Goal: Participate in discussion: Engage in conversation with other users on a specific topic

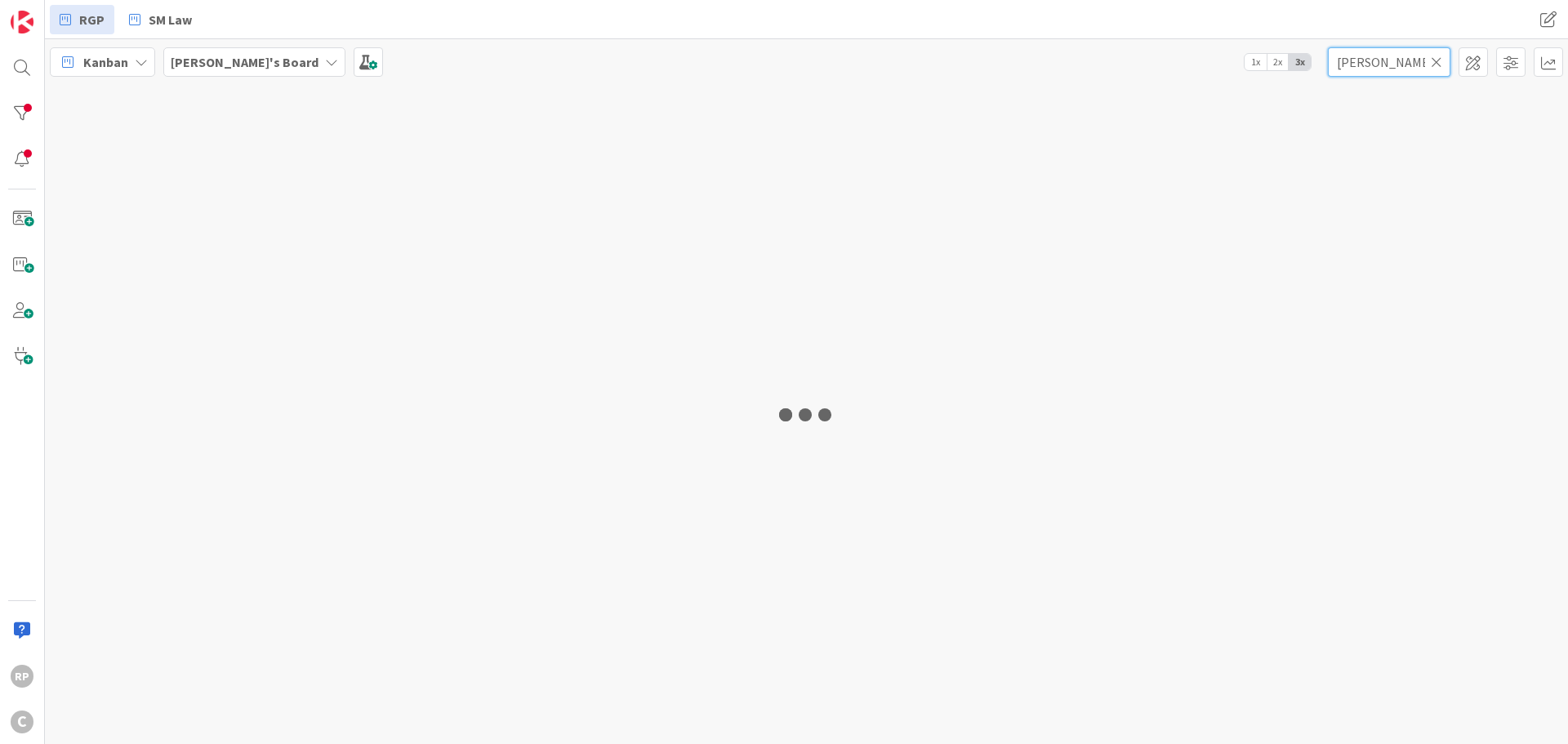
click at [1351, 62] on input "[PERSON_NAME]" at bounding box center [1389, 61] width 123 height 29
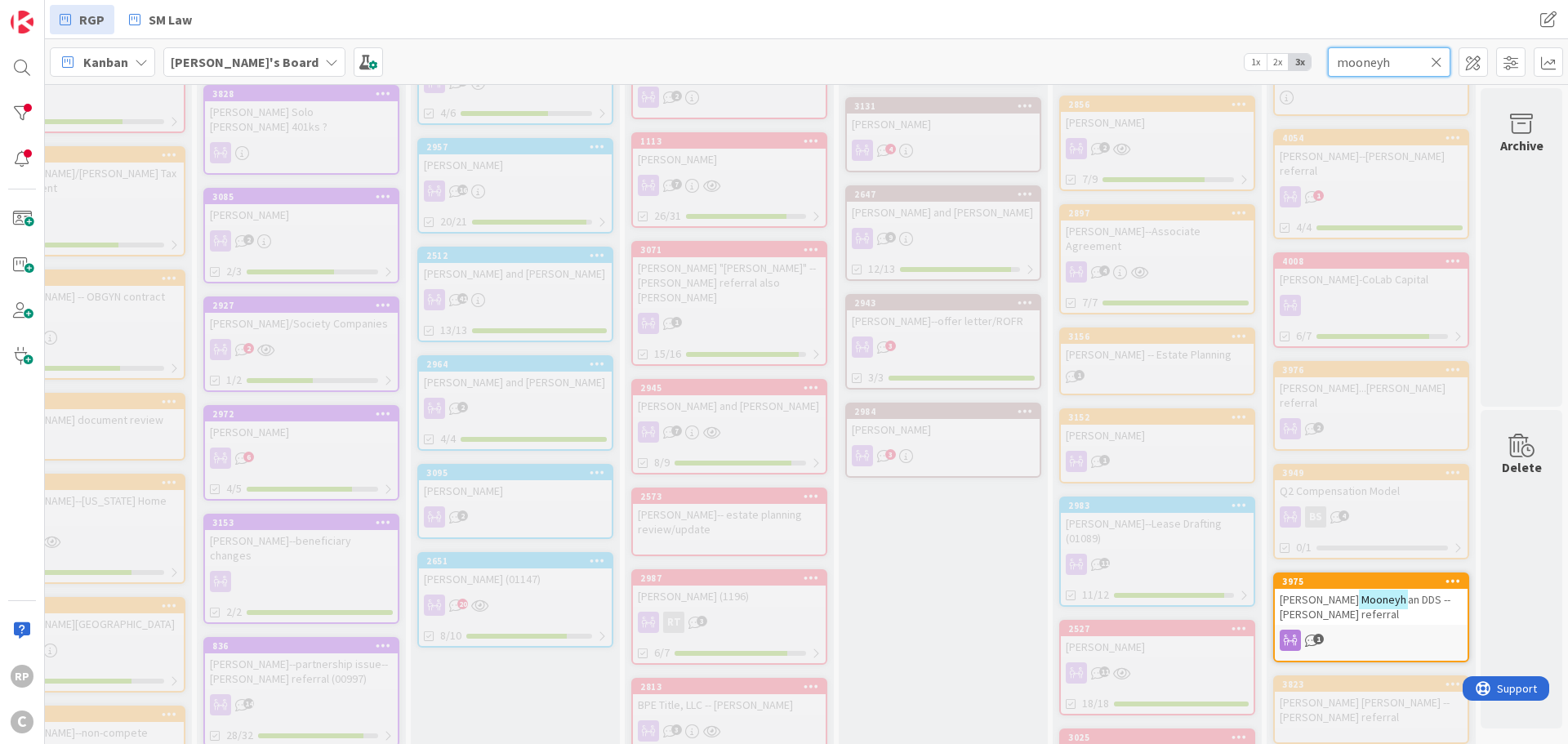
scroll to position [653, 508]
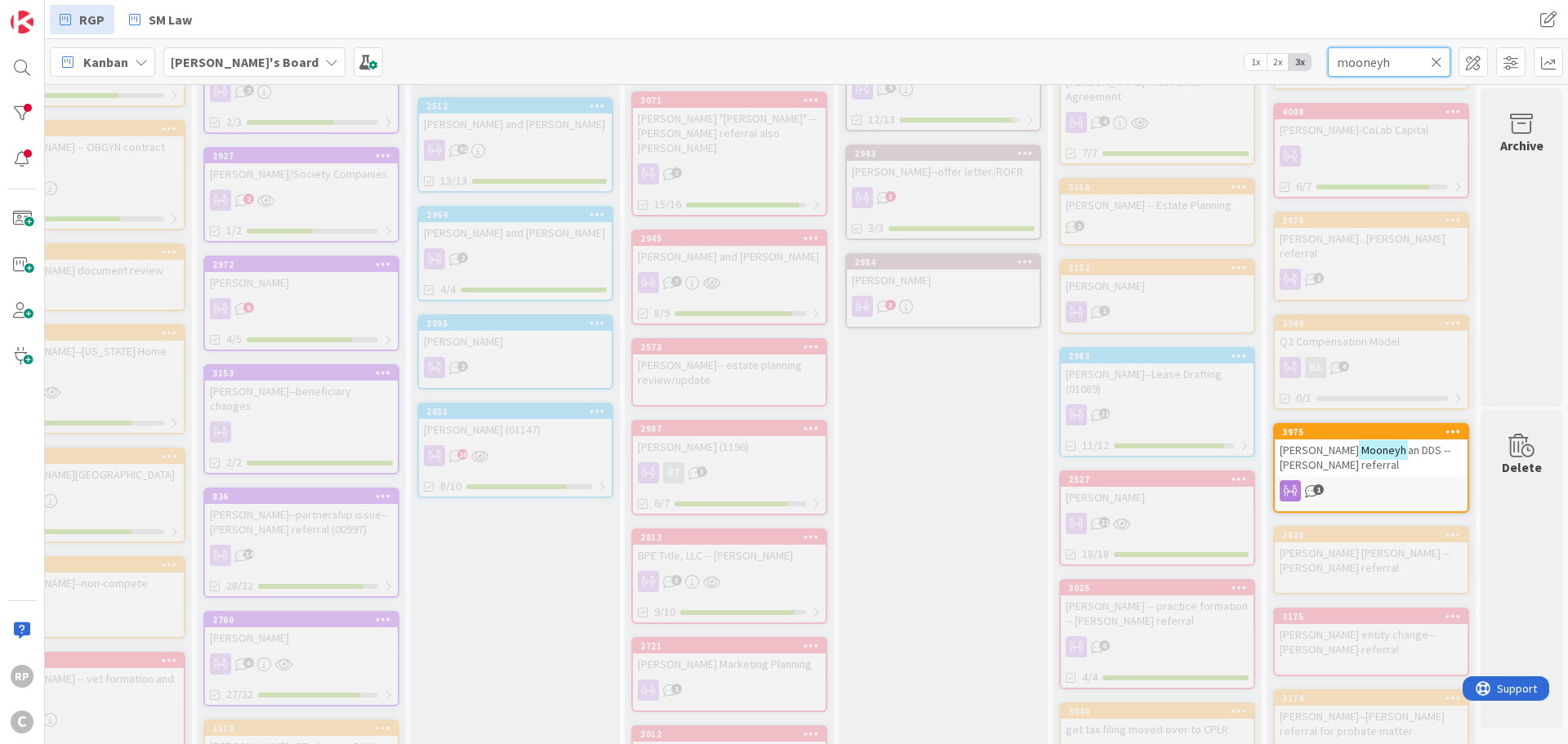
type input "mooneyh"
click at [1367, 439] on div "[PERSON_NAME] an DDS -- [PERSON_NAME] referral" at bounding box center [1371, 457] width 193 height 36
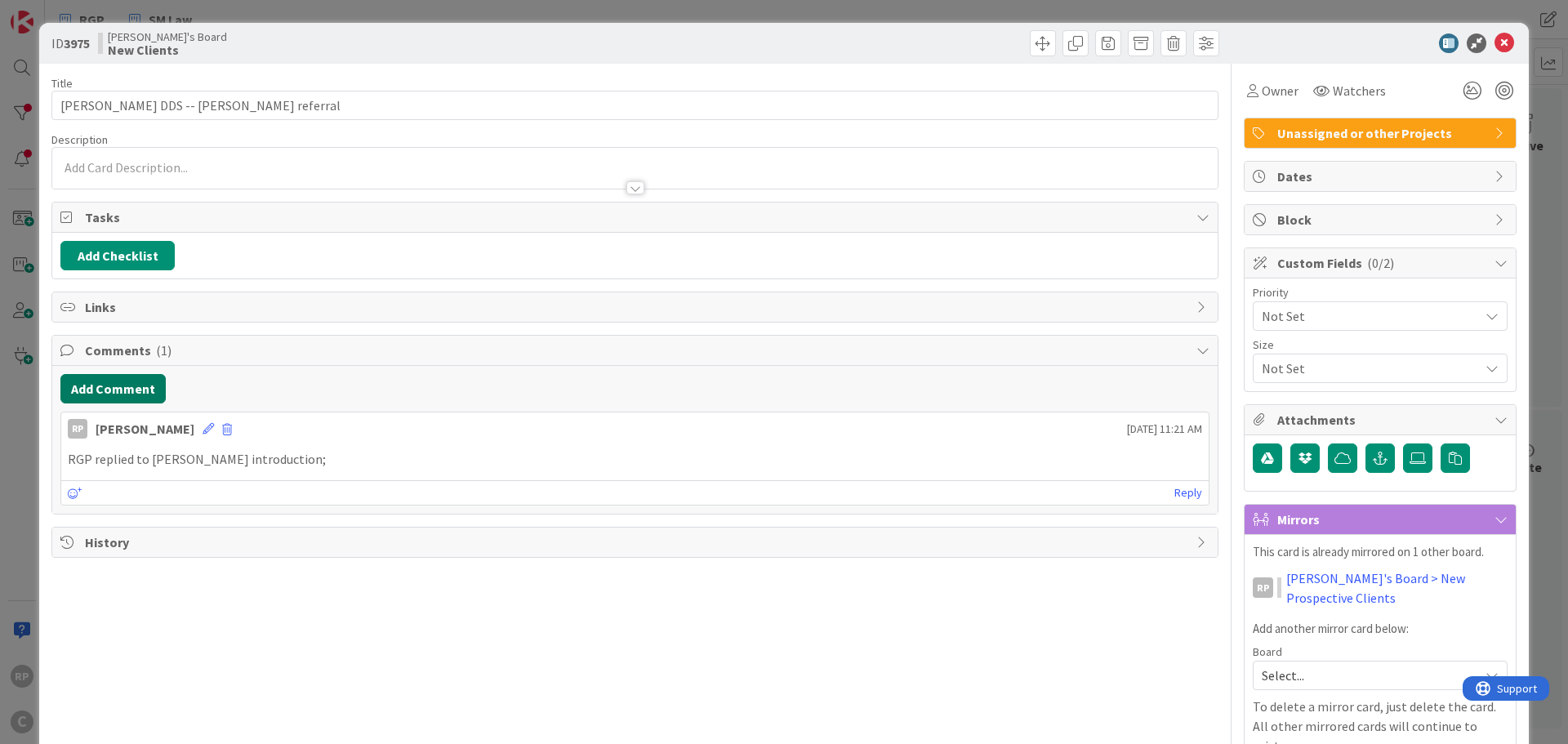
click at [120, 394] on button "Add Comment" at bounding box center [113, 388] width 105 height 29
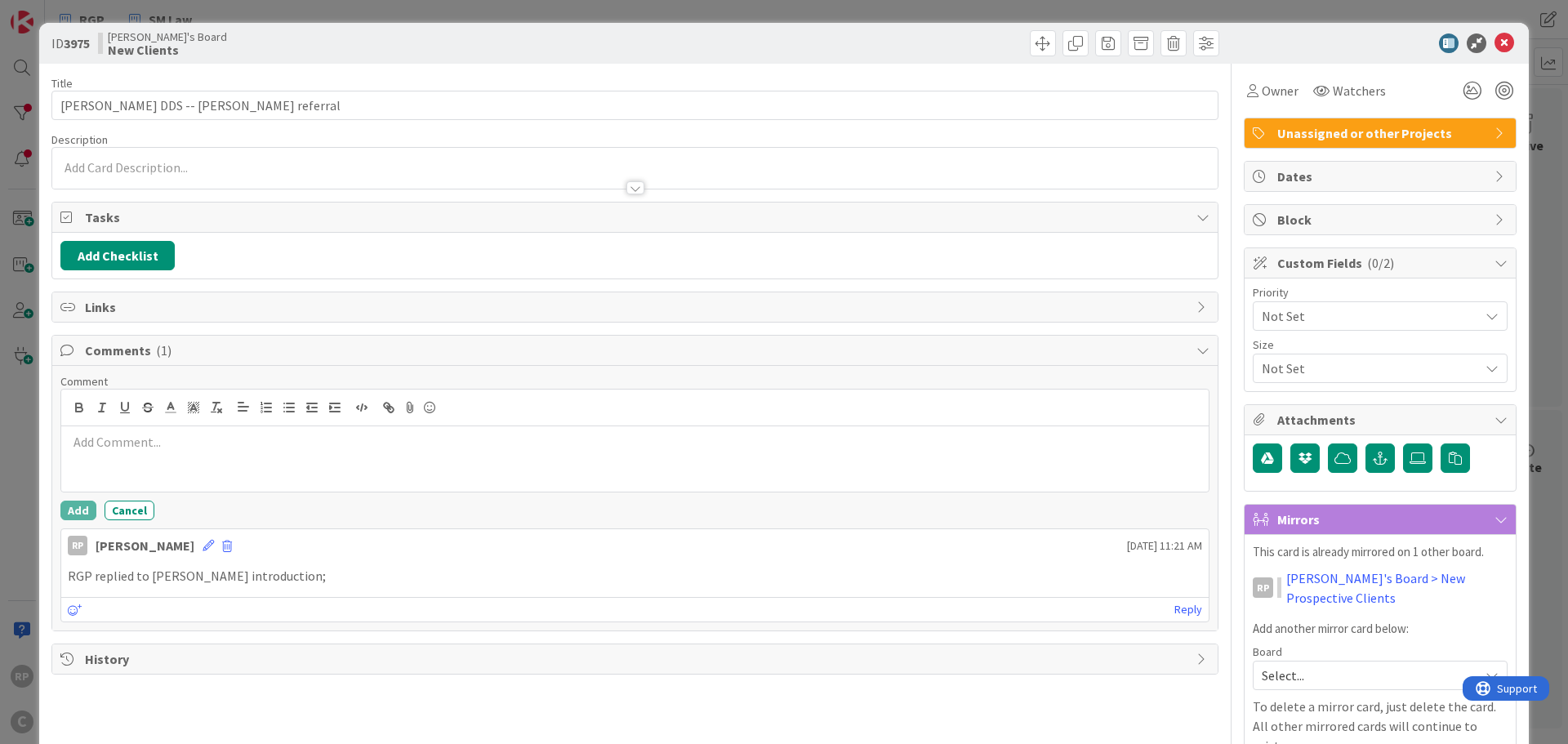
click at [144, 482] on div at bounding box center [635, 458] width 1148 height 66
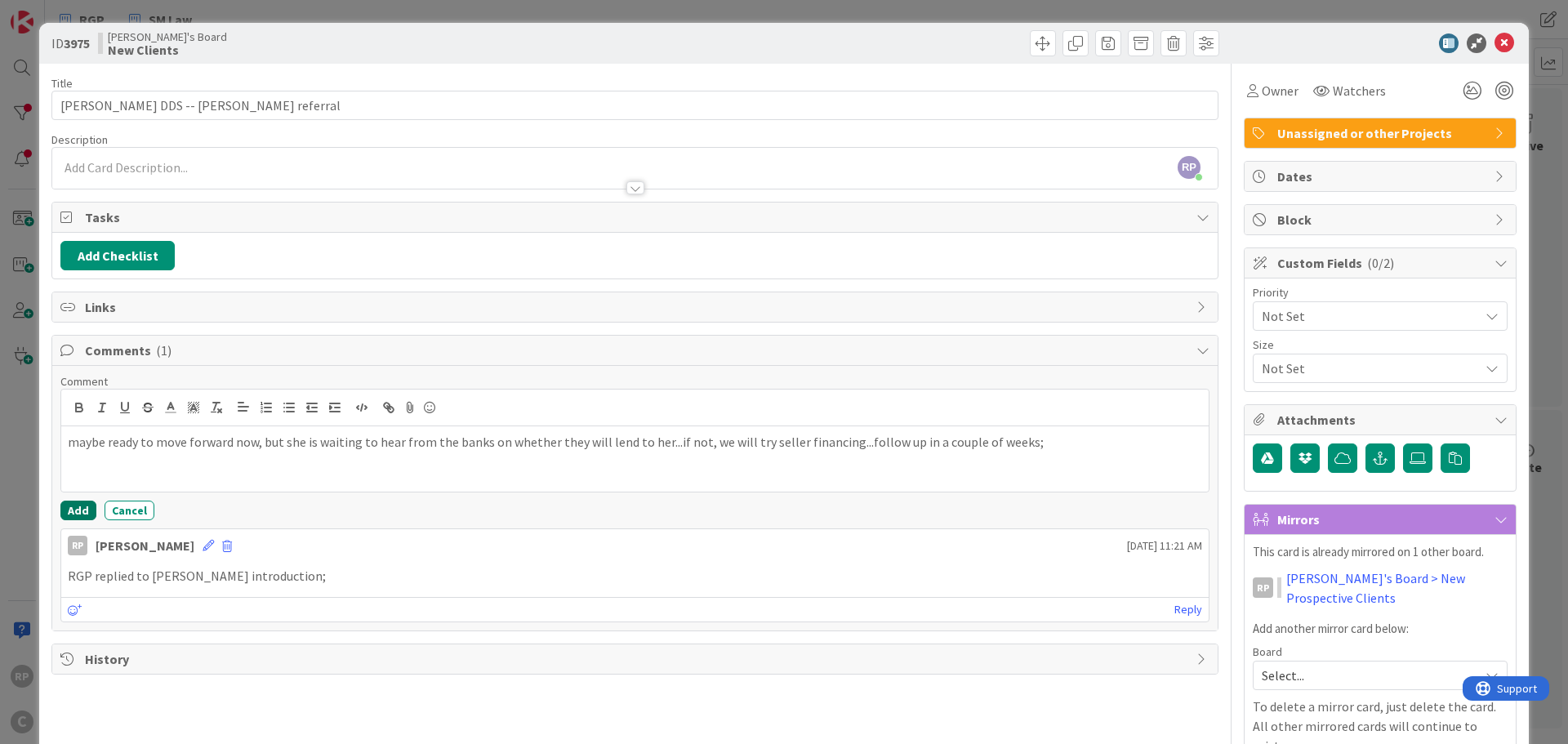
click at [73, 512] on button "Add" at bounding box center [78, 511] width 36 height 20
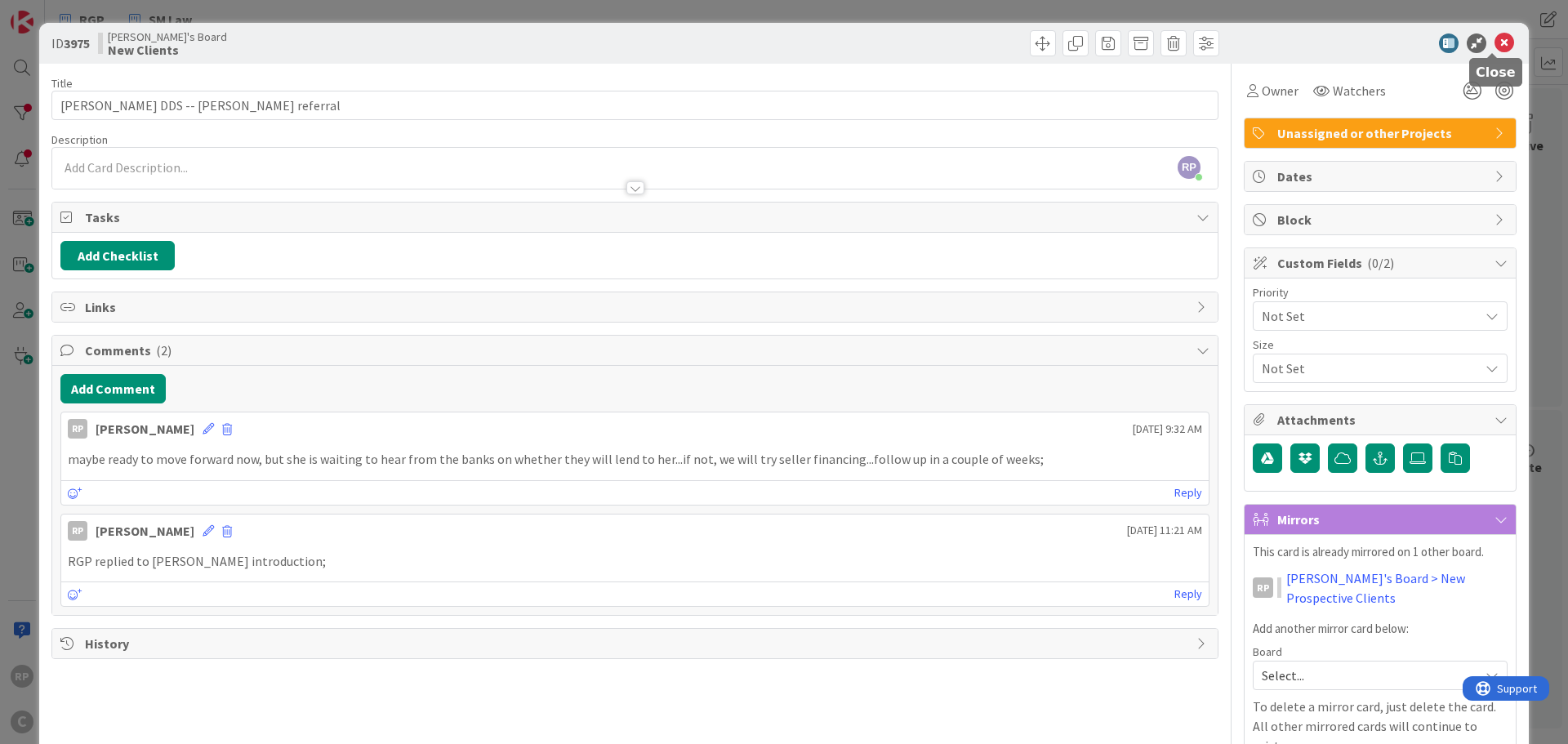
click at [1495, 36] on icon at bounding box center [1505, 43] width 20 height 20
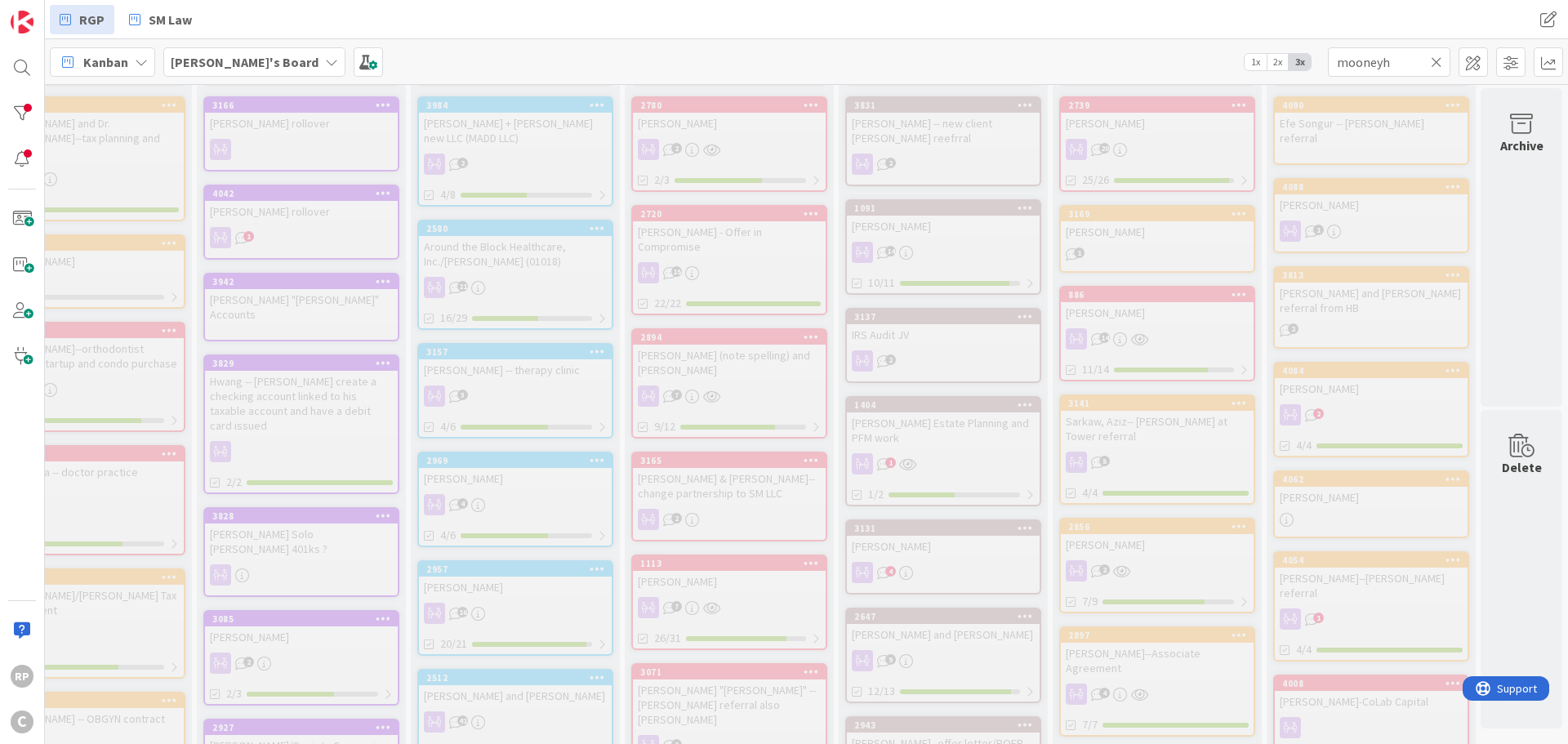
click at [1439, 57] on icon at bounding box center [1437, 62] width 12 height 15
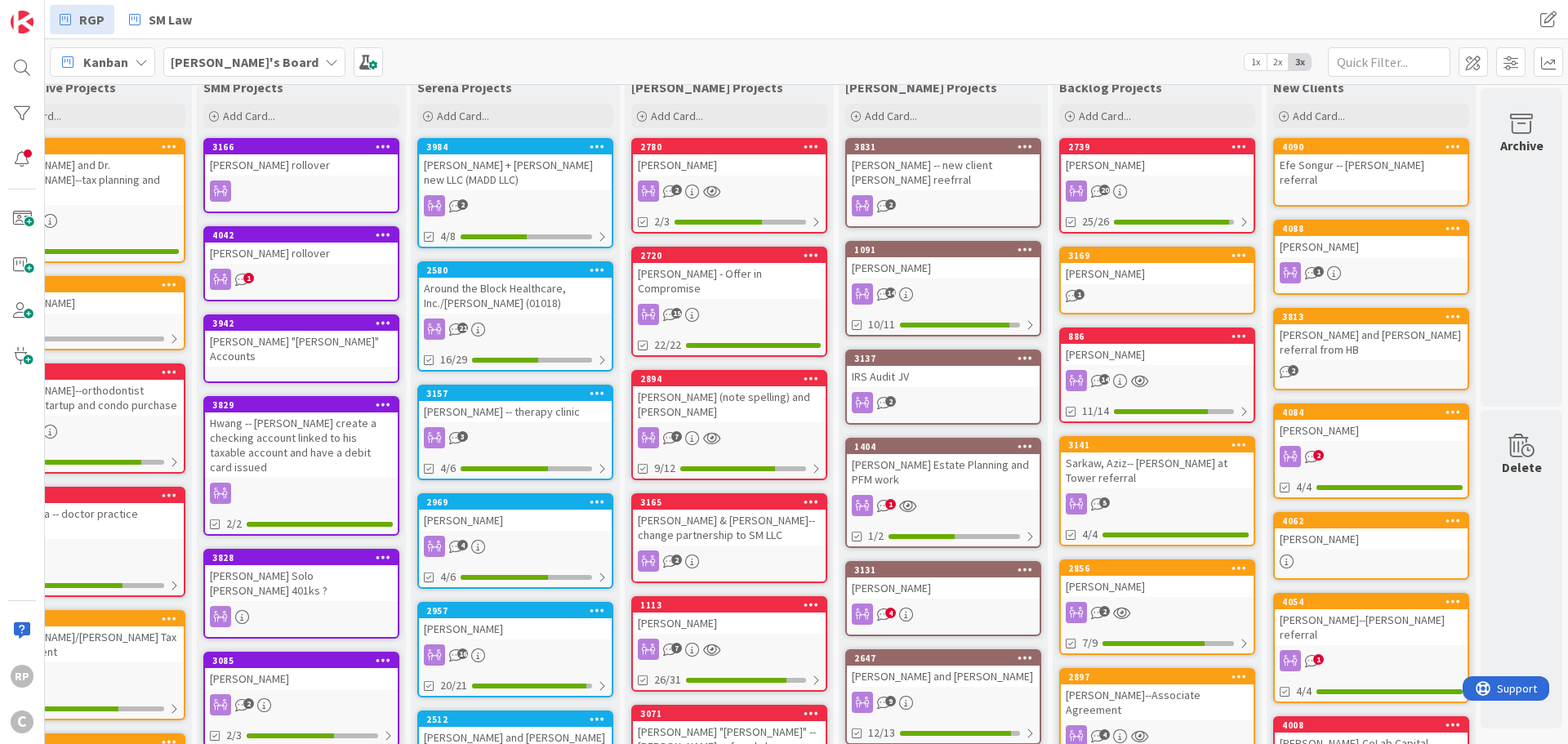
scroll to position [0, 508]
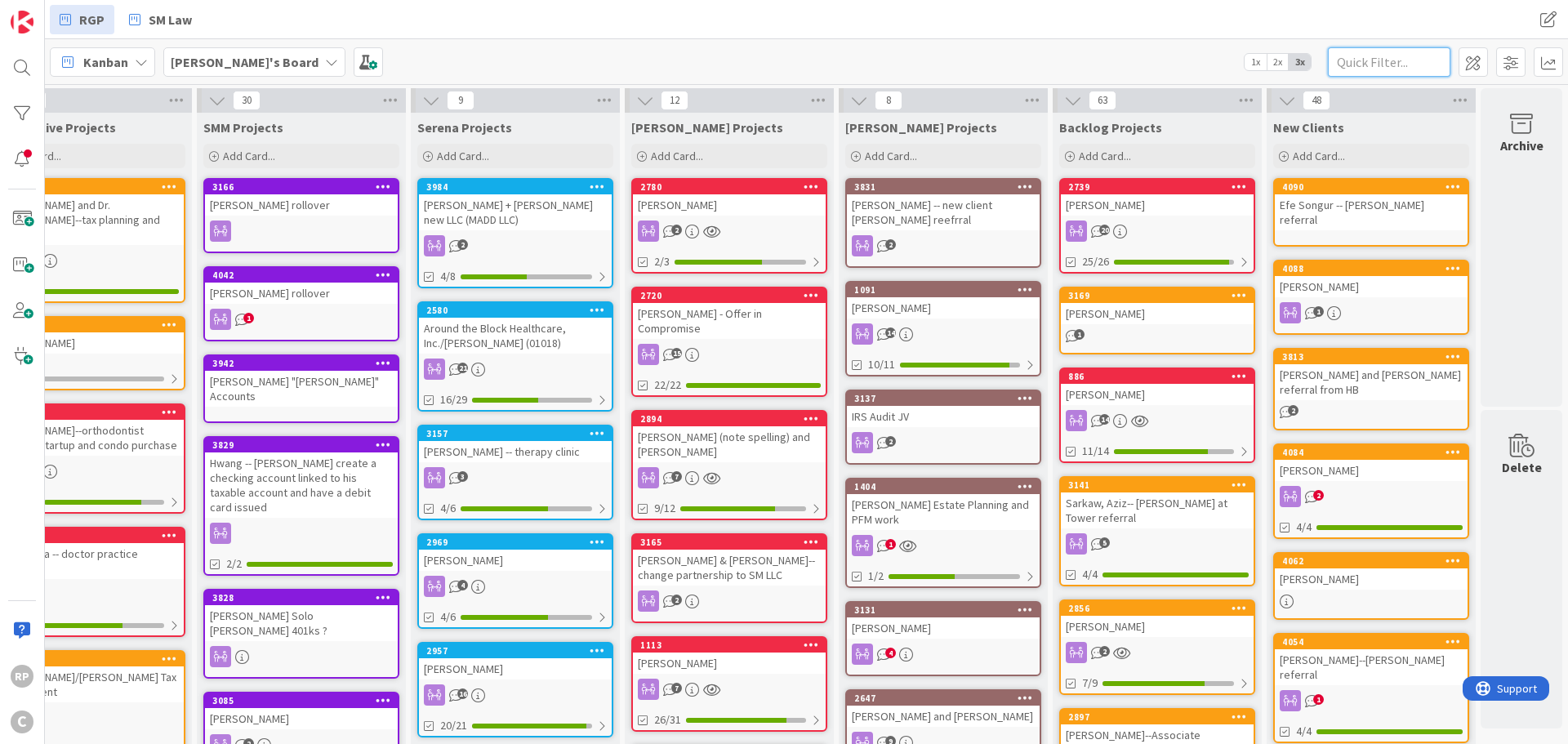
click at [1378, 67] on input "text" at bounding box center [1389, 61] width 123 height 29
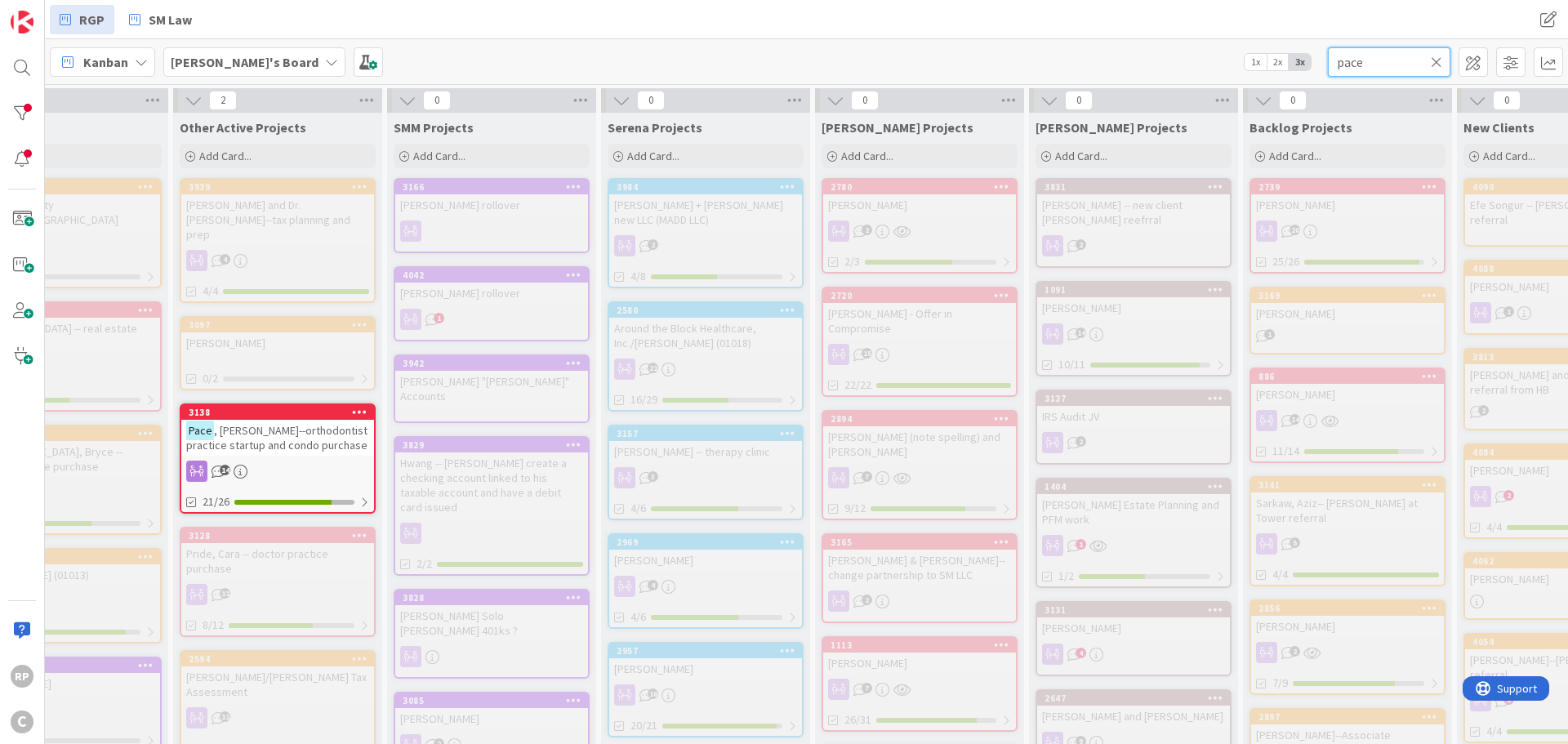
scroll to position [0, 0]
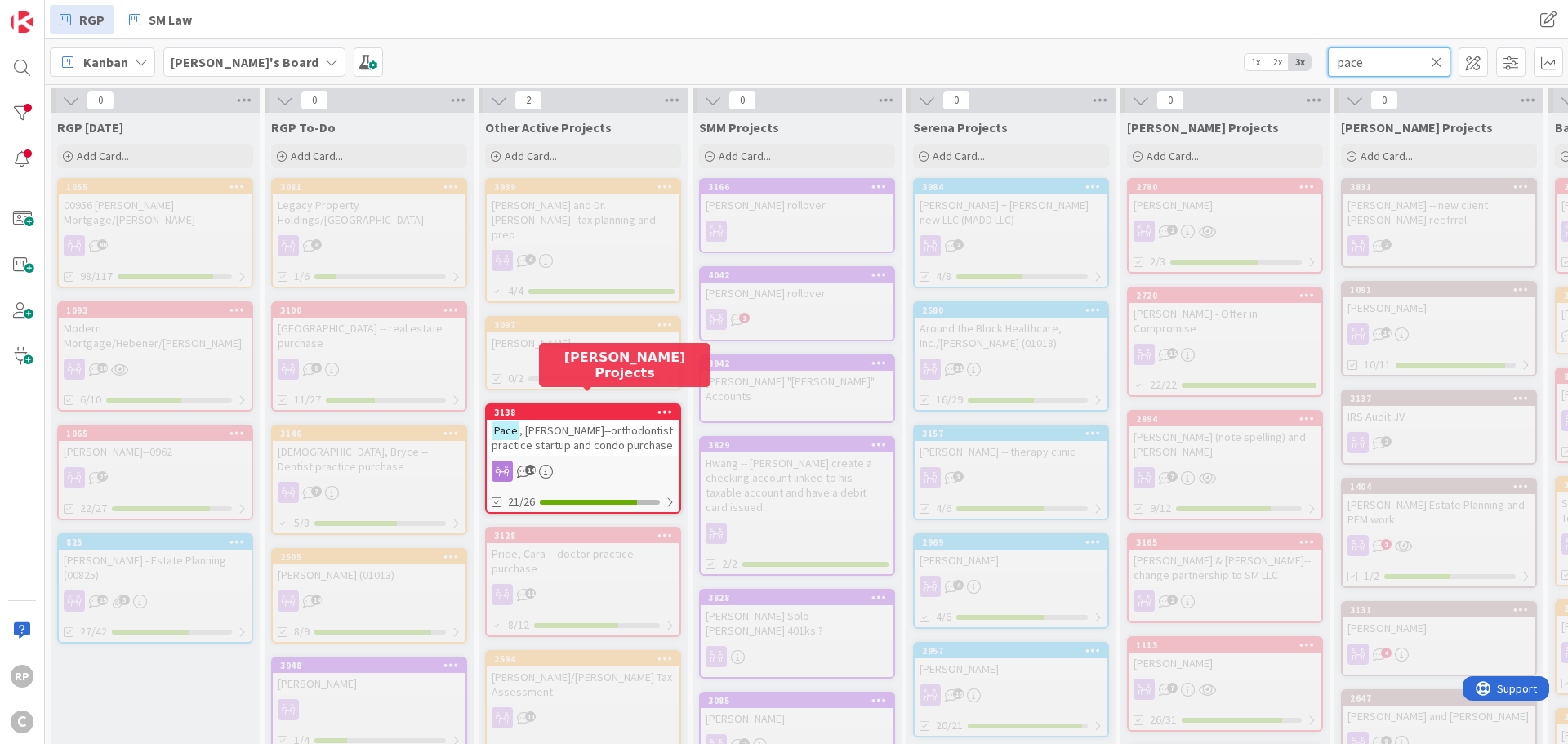
type input "pace"
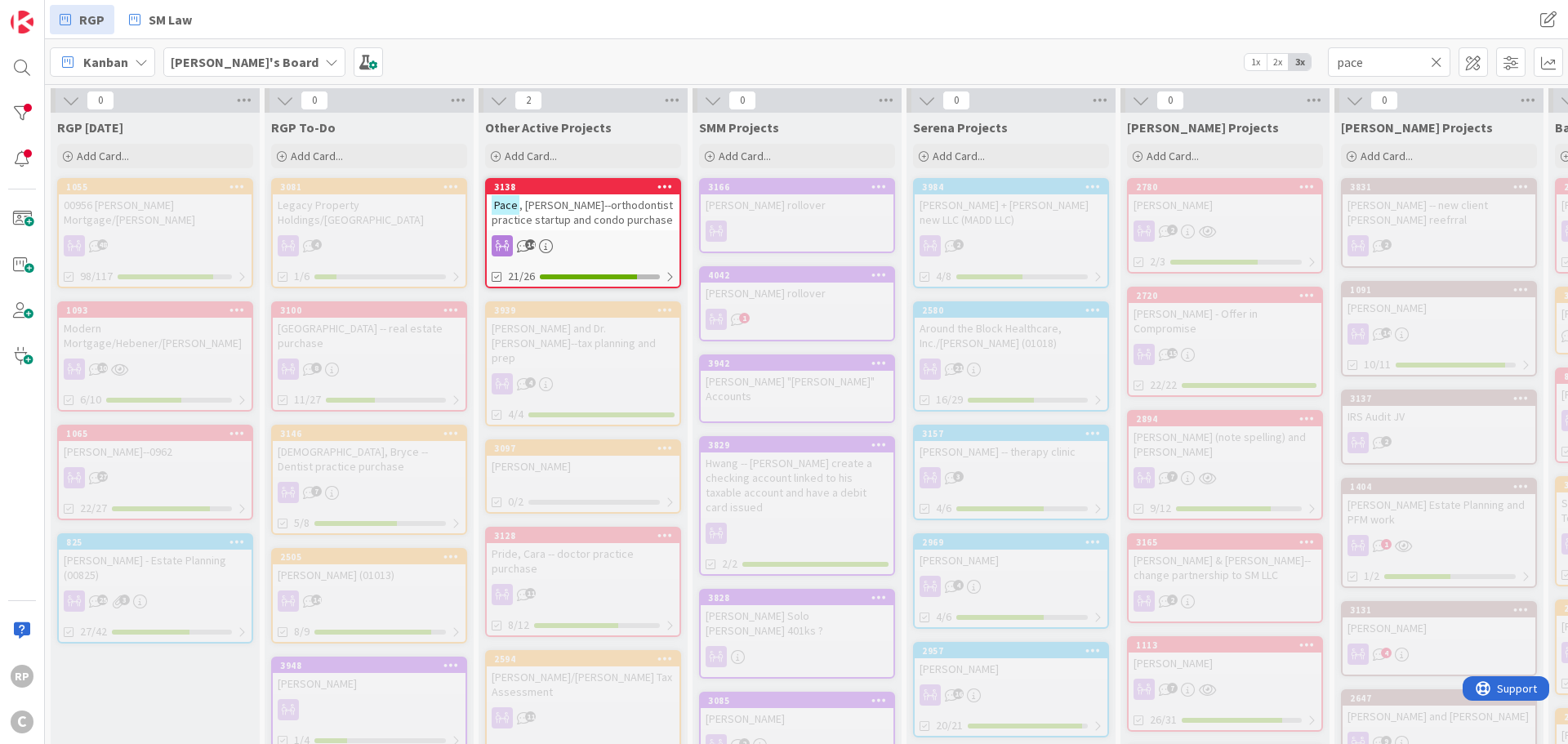
click at [569, 209] on span ", [PERSON_NAME]--orthodontist practice startup and condo purchase" at bounding box center [582, 212] width 181 height 29
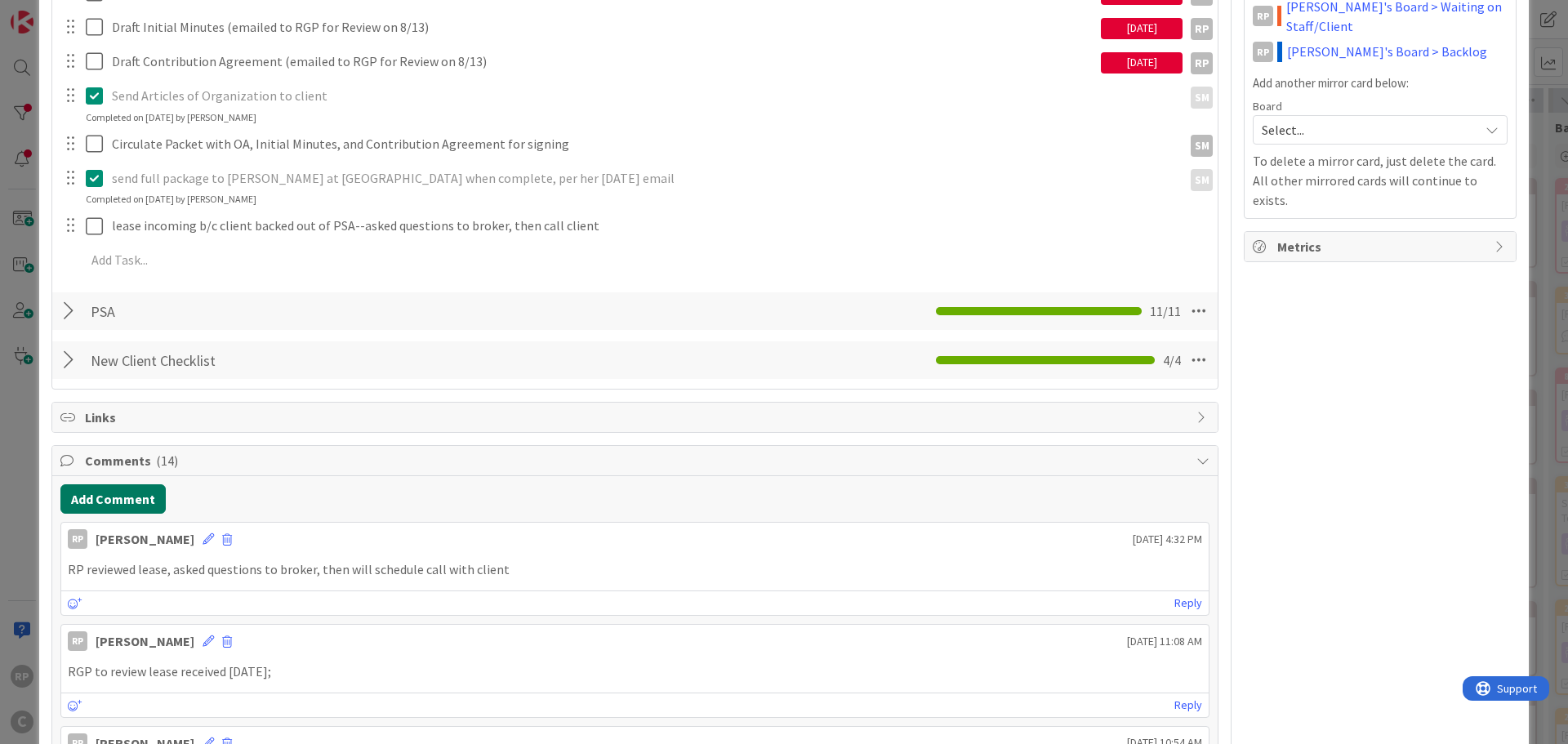
click at [116, 499] on button "Add Comment" at bounding box center [113, 498] width 105 height 29
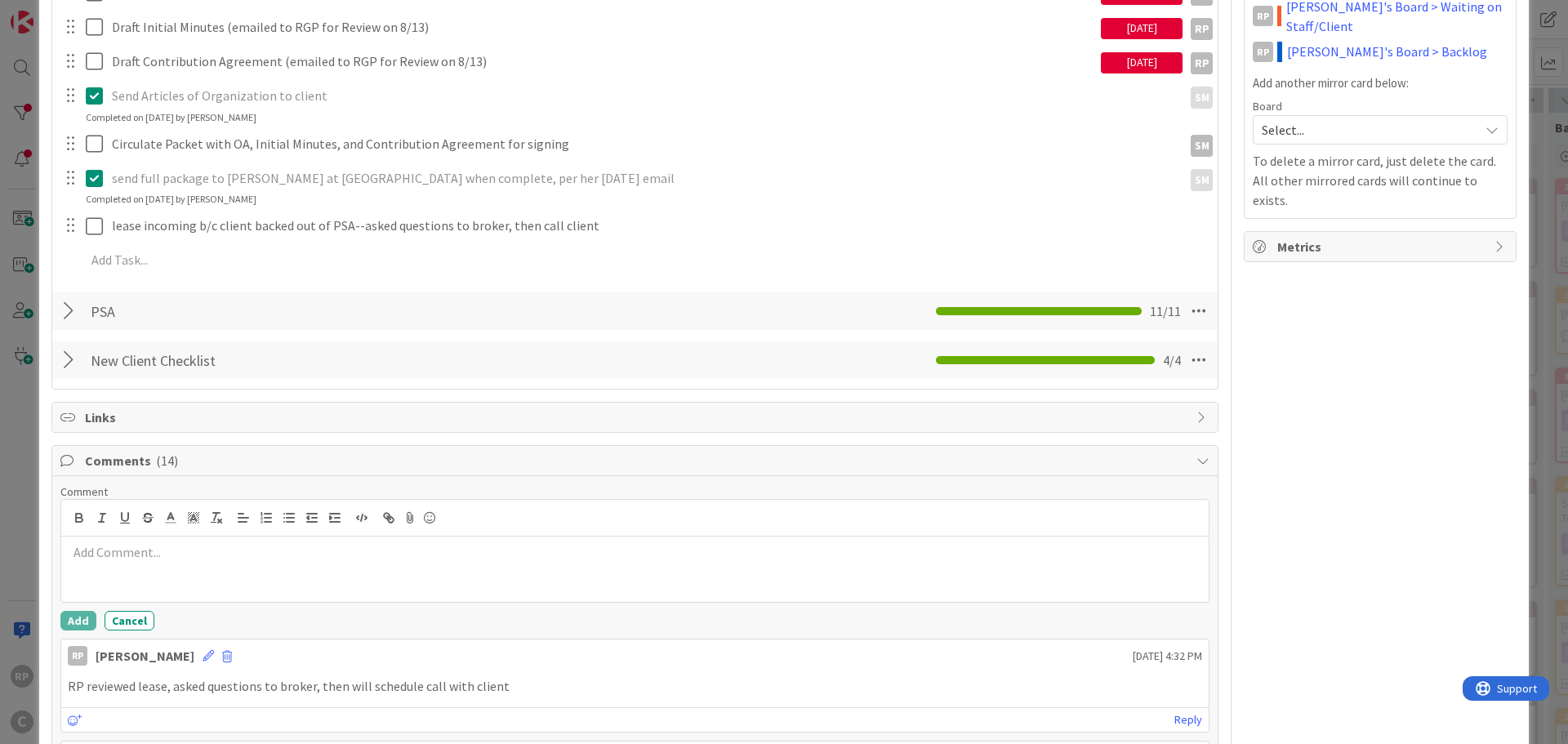
click at [197, 572] on div at bounding box center [635, 569] width 1148 height 66
click at [74, 611] on button "Add" at bounding box center [78, 621] width 36 height 20
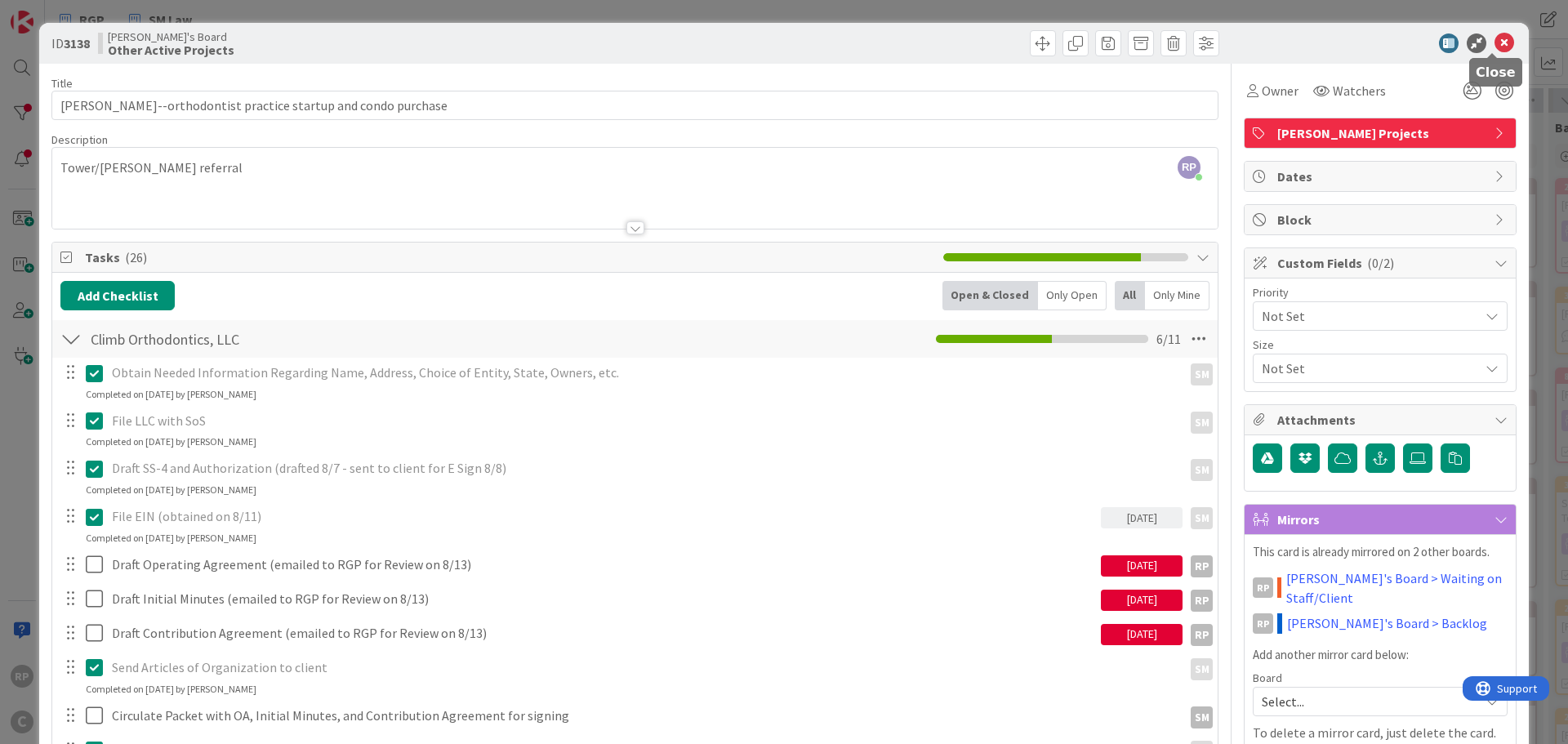
click at [1500, 46] on icon at bounding box center [1505, 43] width 20 height 20
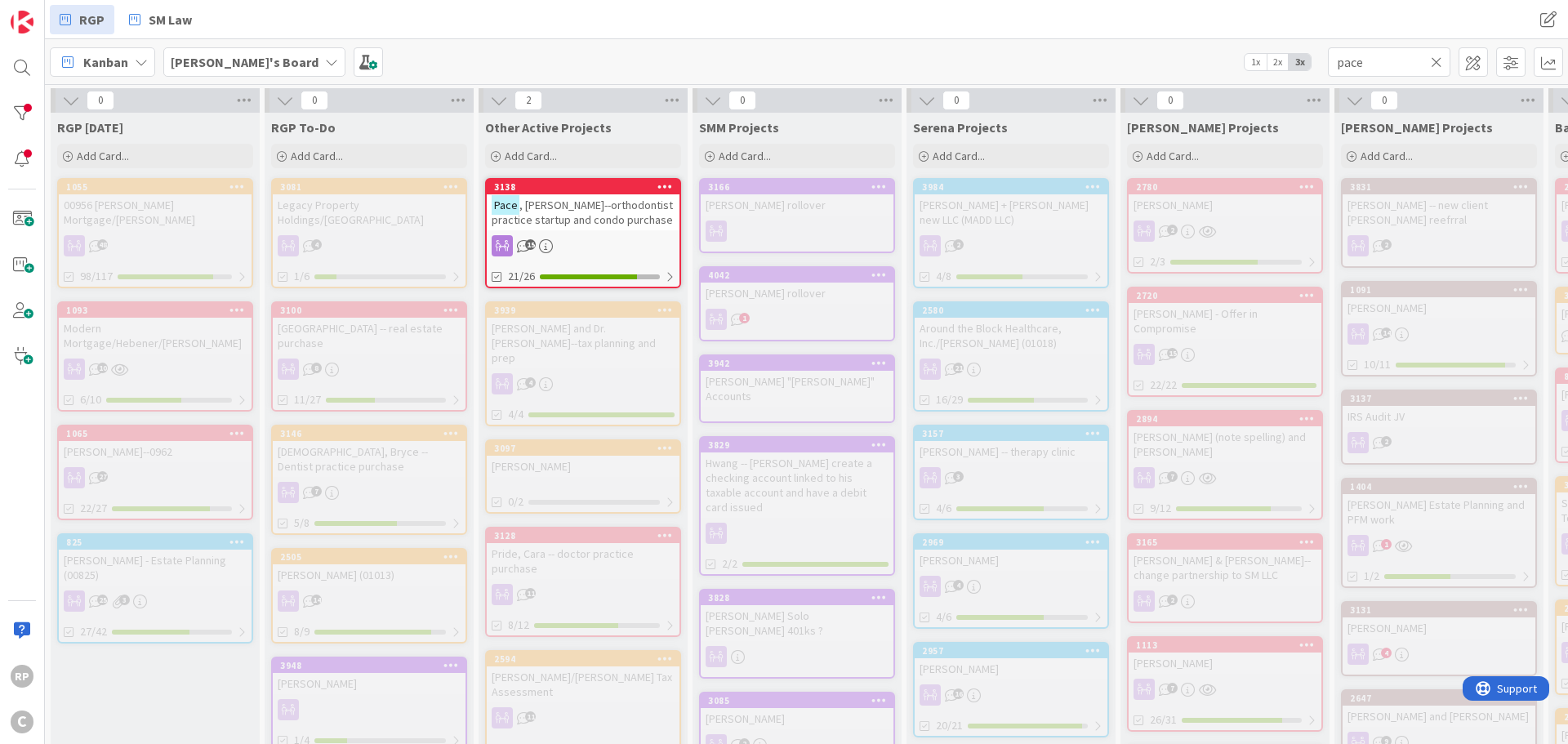
click at [1440, 64] on icon at bounding box center [1437, 62] width 12 height 15
